Goal: Find specific page/section: Find specific page/section

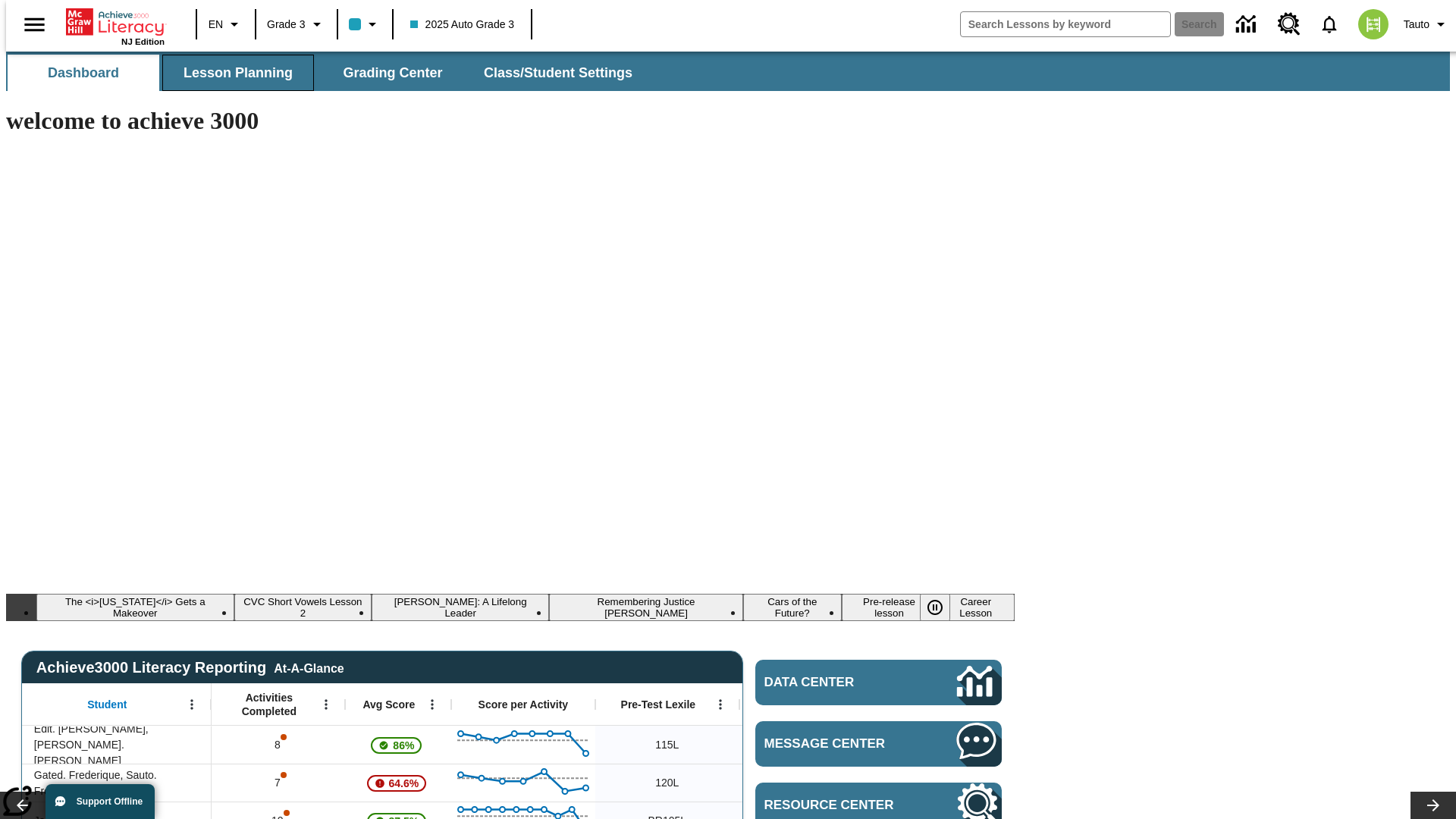
click at [232, 73] on span "Lesson Planning" at bounding box center [238, 73] width 109 height 18
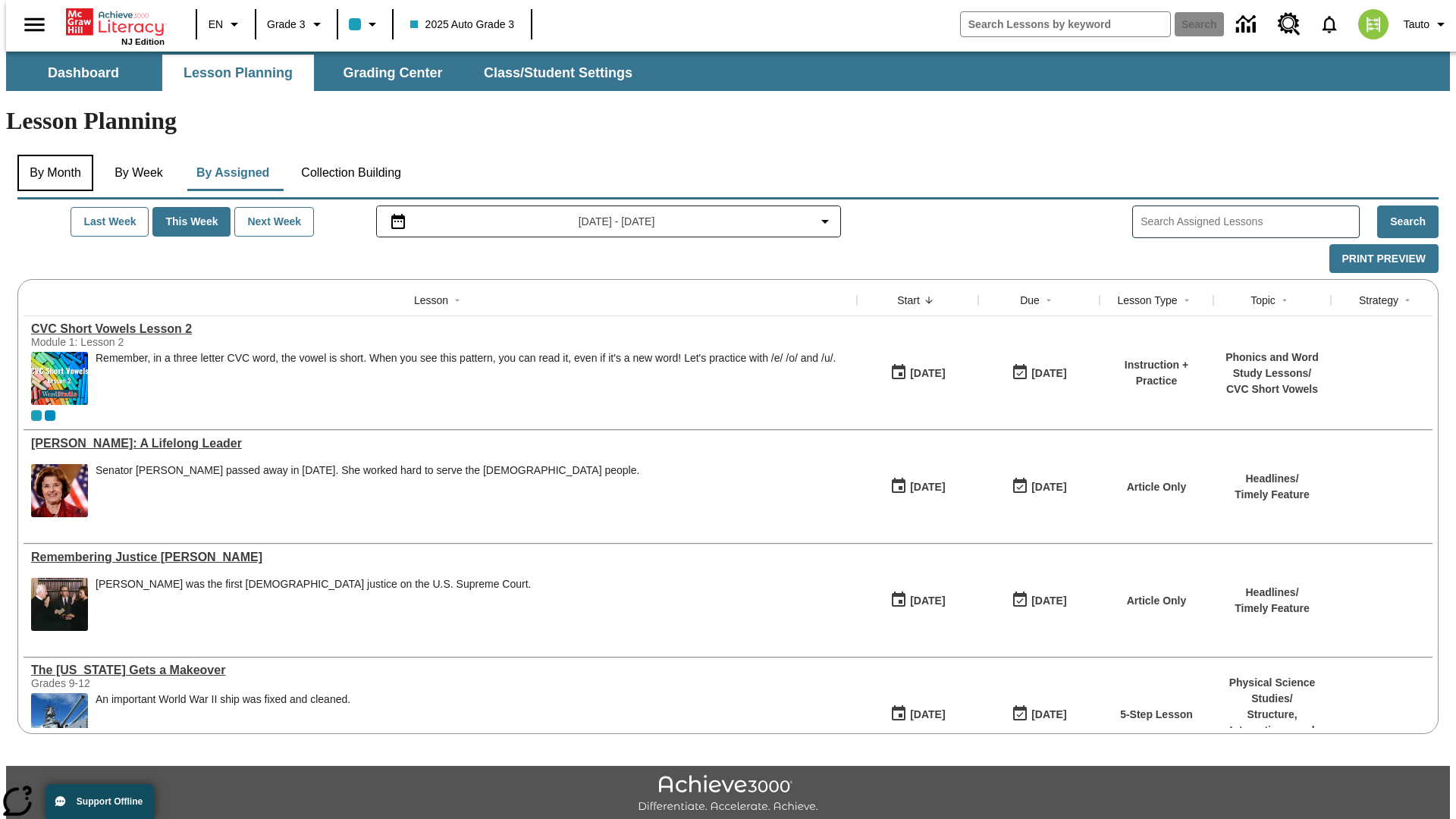
click at [51, 154] on button "By Month" at bounding box center [55, 172] width 76 height 37
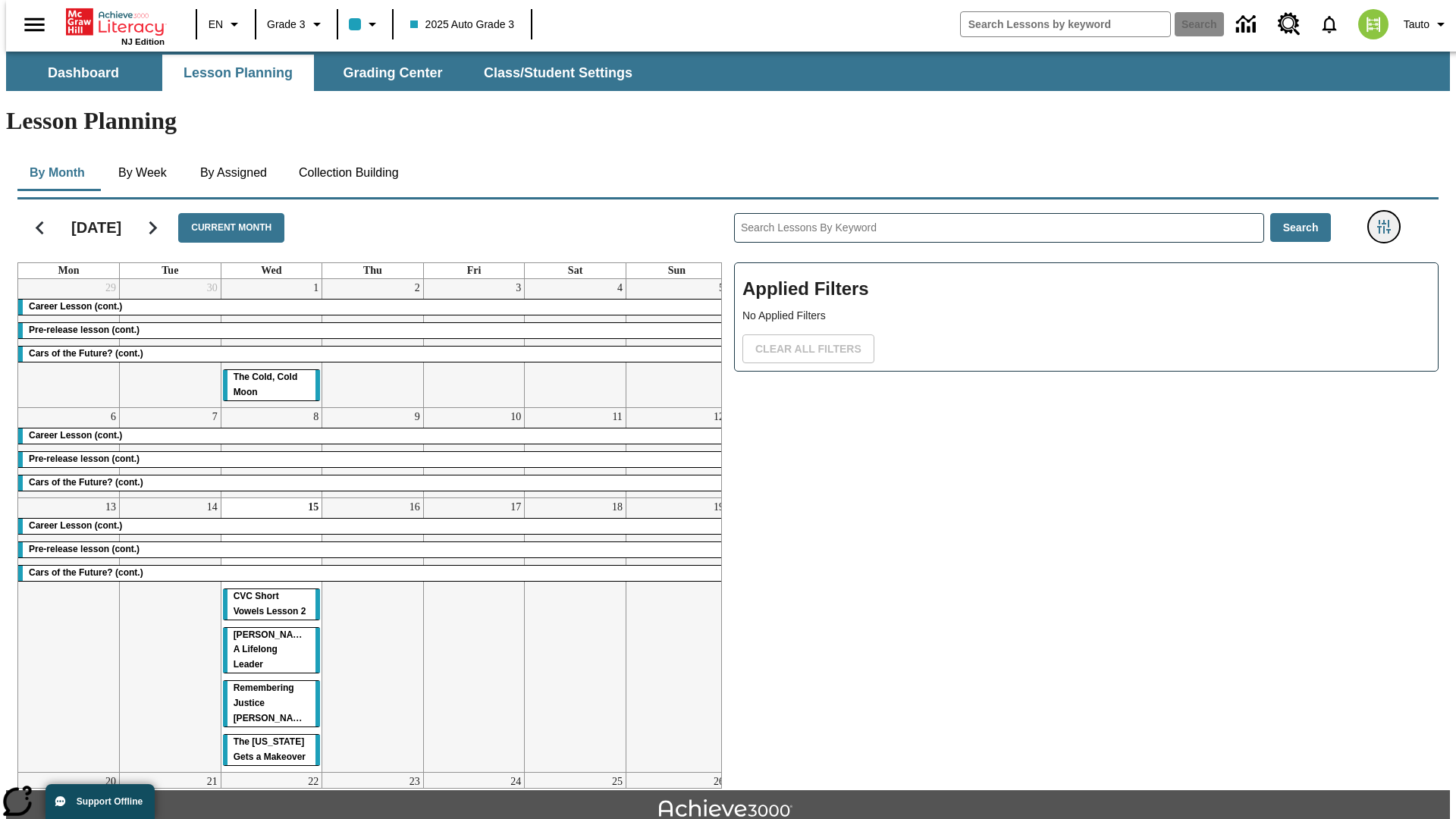
click at [1389, 220] on icon "Filters Side menu" at bounding box center [1385, 227] width 14 height 14
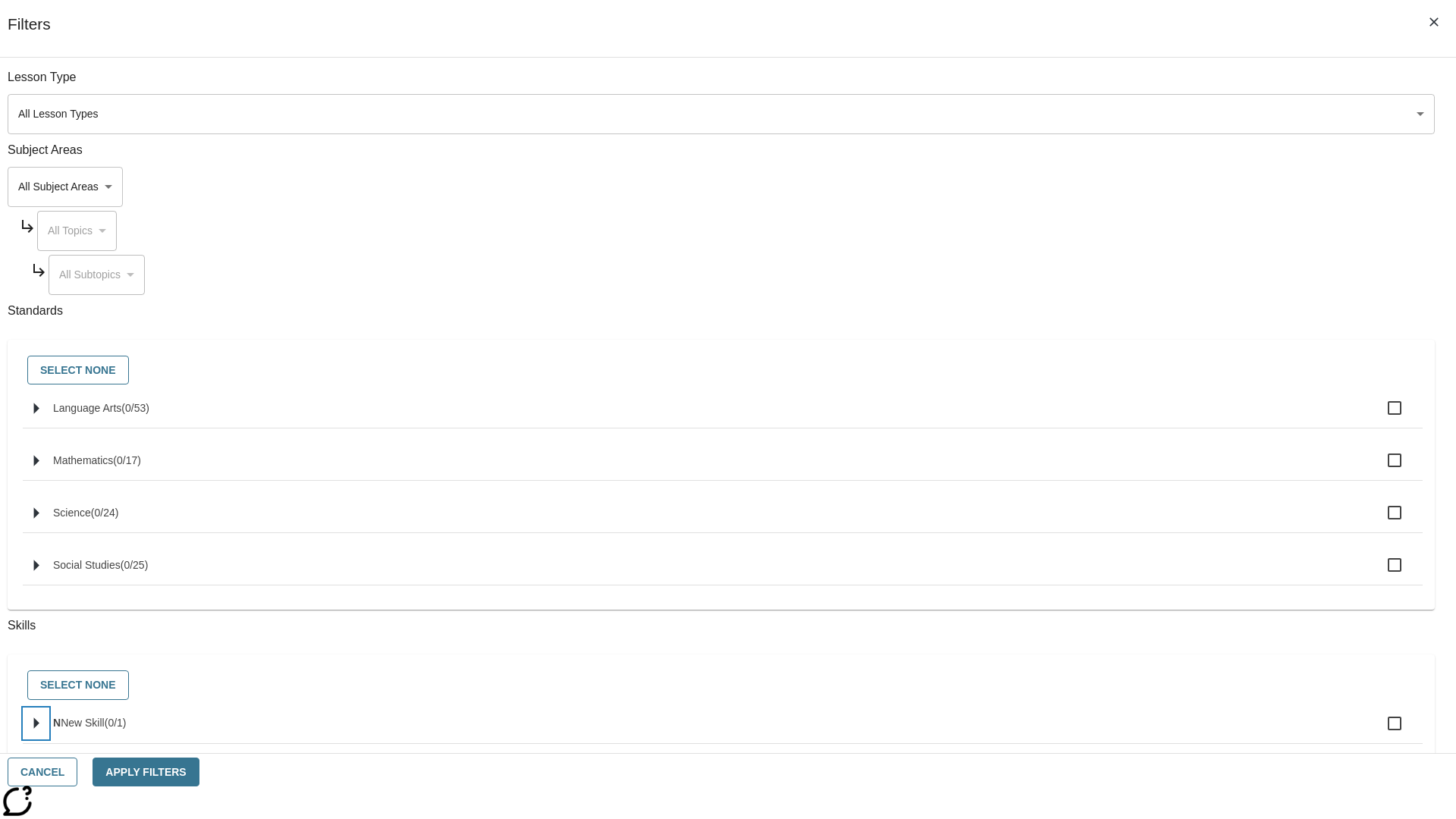
click at [40, 730] on icon "Select skills" at bounding box center [36, 723] width 5 height 11
click at [77, 772] on button "Cancel" at bounding box center [43, 772] width 69 height 30
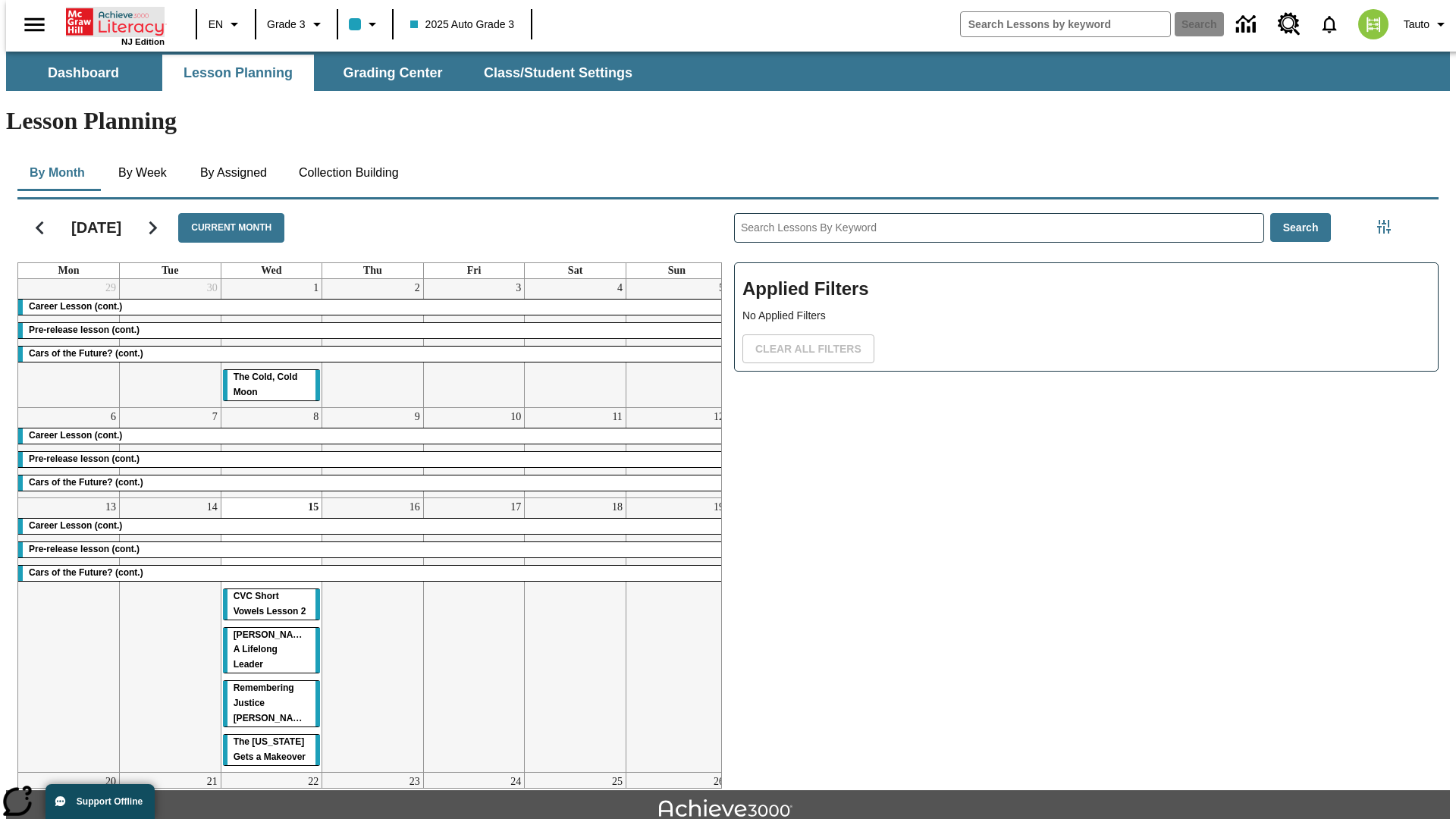
click at [109, 21] on icon "Home" at bounding box center [117, 22] width 101 height 31
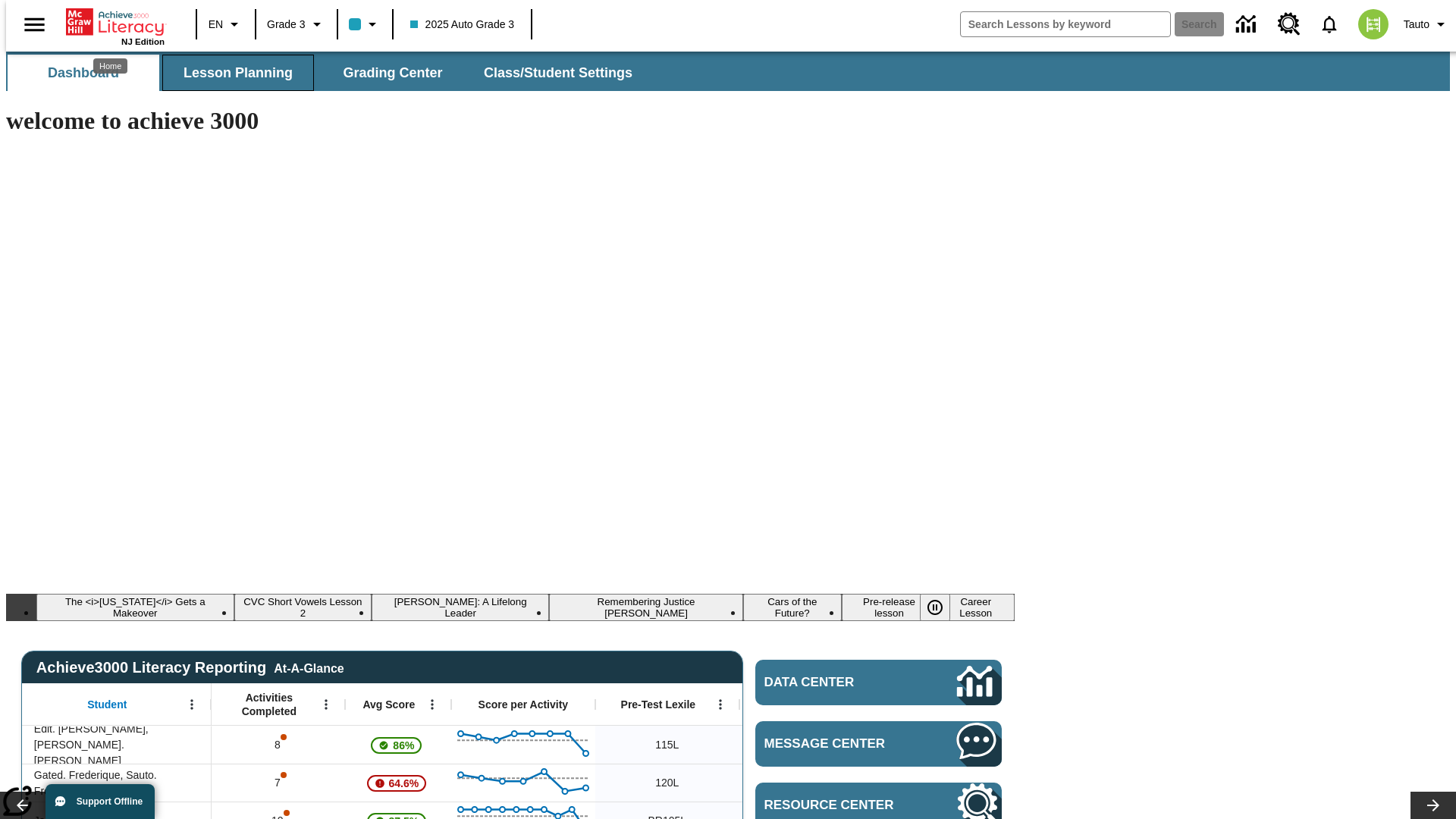
click at [232, 73] on span "Lesson Planning" at bounding box center [238, 73] width 109 height 18
